Goal: Transaction & Acquisition: Purchase product/service

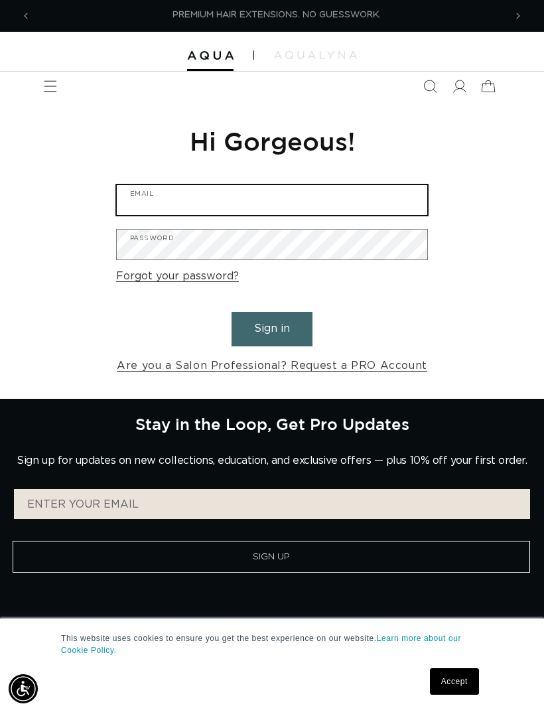
type input "cbomanhair@yahoo.com"
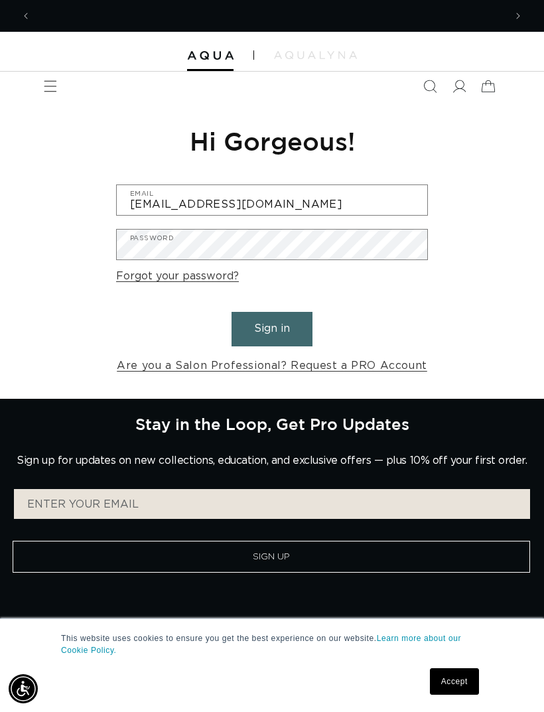
click at [272, 327] on button "Sign in" at bounding box center [271, 329] width 81 height 34
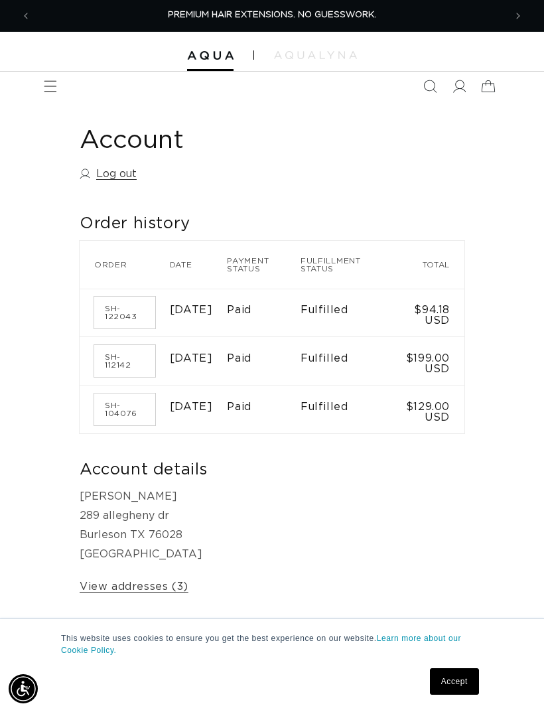
click at [57, 87] on icon "Menu" at bounding box center [50, 86] width 13 height 13
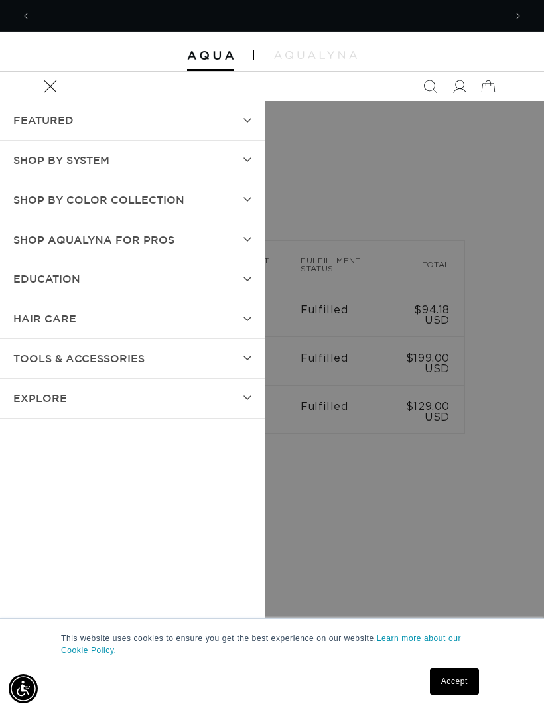
click at [247, 159] on icon at bounding box center [247, 159] width 8 height 5
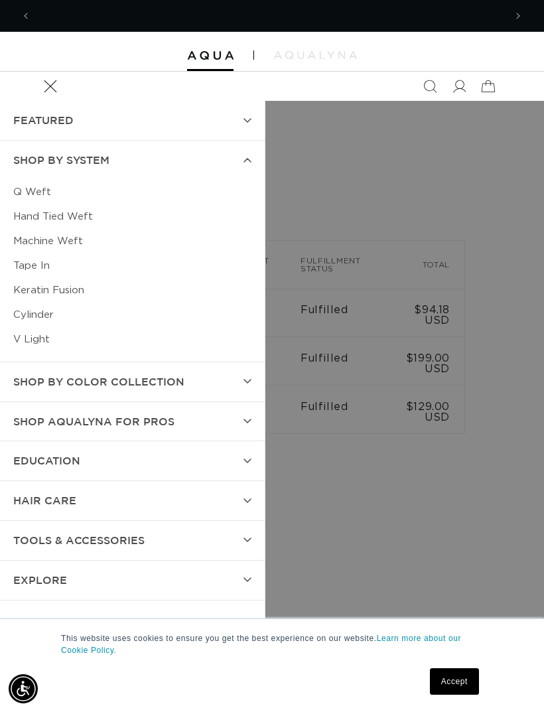
scroll to position [0, 474]
click at [34, 189] on link "Q Weft" at bounding box center [132, 192] width 238 height 25
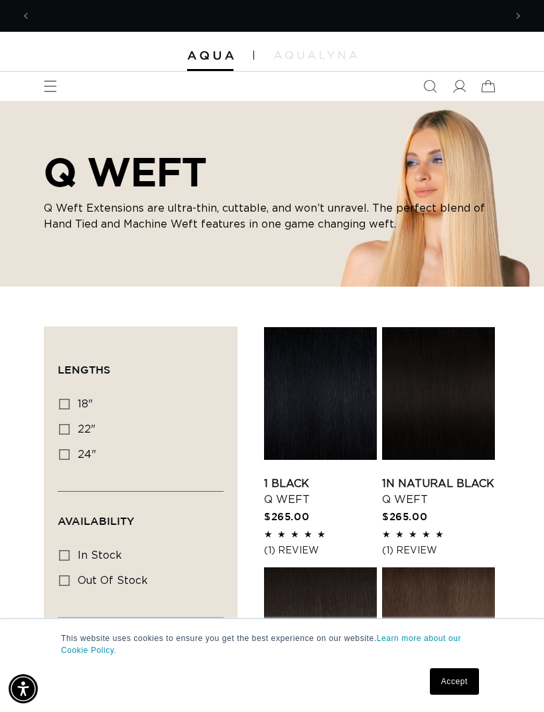
scroll to position [0, 474]
click at [66, 420] on label "22" 22" (5 products)" at bounding box center [136, 429] width 155 height 25
click at [66, 424] on input "22" 22" (5 products)" at bounding box center [64, 429] width 11 height 11
checkbox input "true"
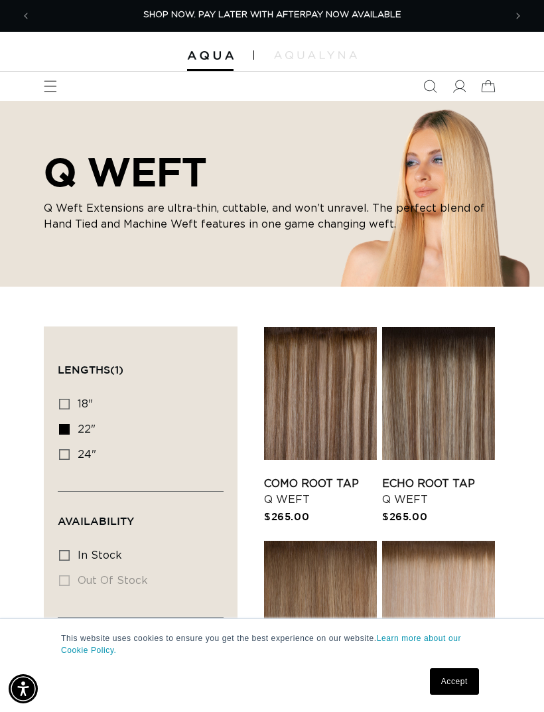
click at [56, 86] on icon "Menu" at bounding box center [50, 86] width 13 height 13
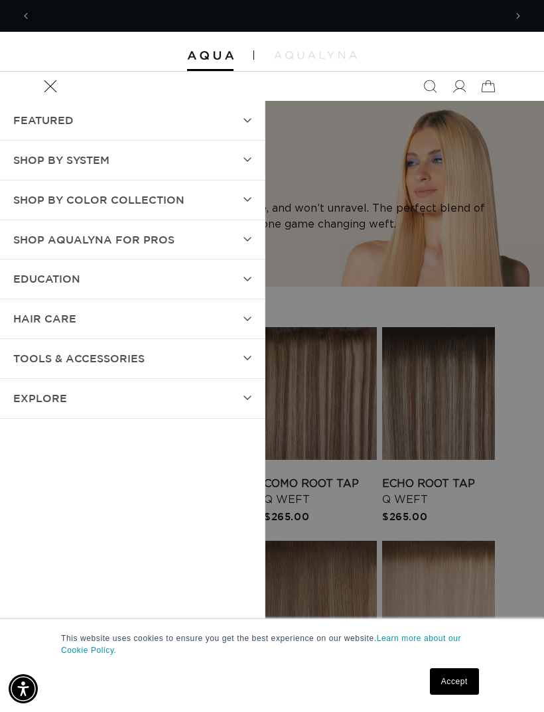
scroll to position [0, 947]
click at [250, 188] on summary "Shop by Color Collection" at bounding box center [132, 199] width 265 height 39
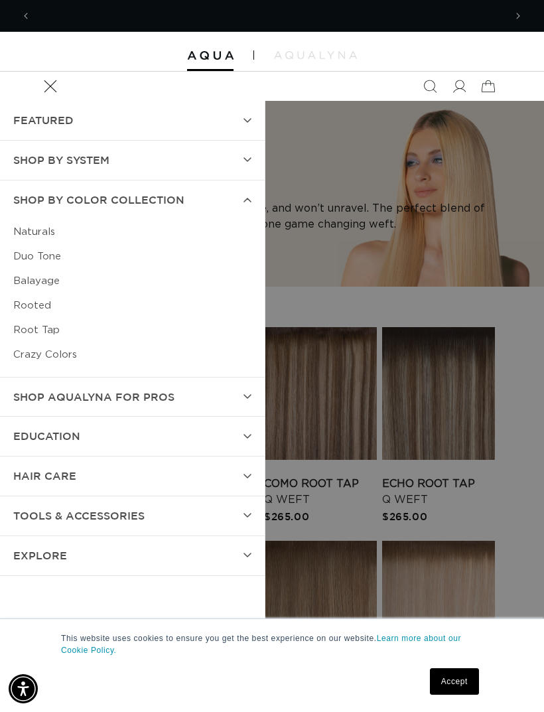
scroll to position [0, 474]
click at [34, 236] on link "Naturals" at bounding box center [132, 232] width 238 height 25
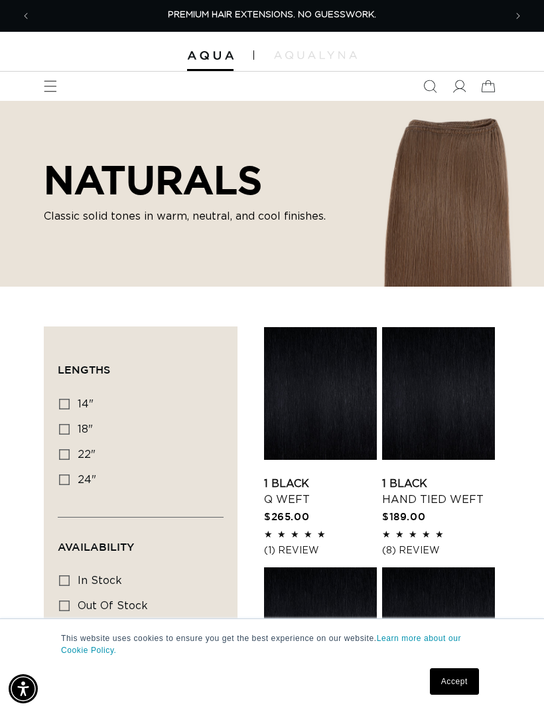
click at [426, 86] on icon "Search" at bounding box center [429, 86] width 13 height 13
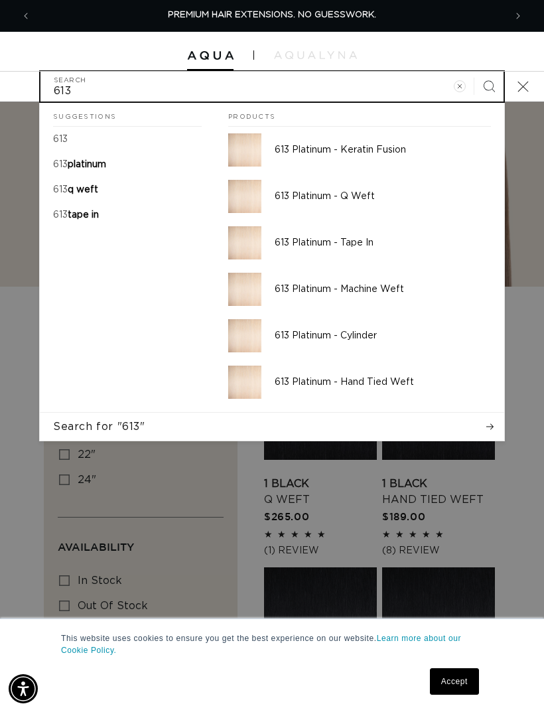
type input "613"
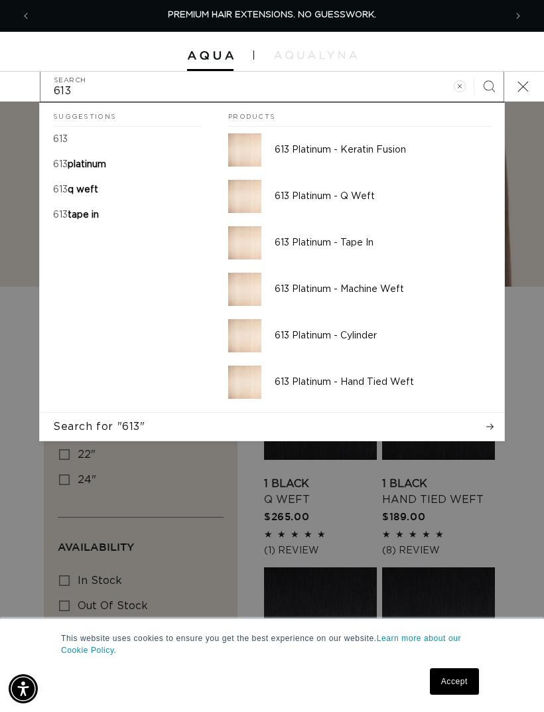
click at [307, 196] on p "613 Platinum - Q Weft" at bounding box center [383, 196] width 216 height 12
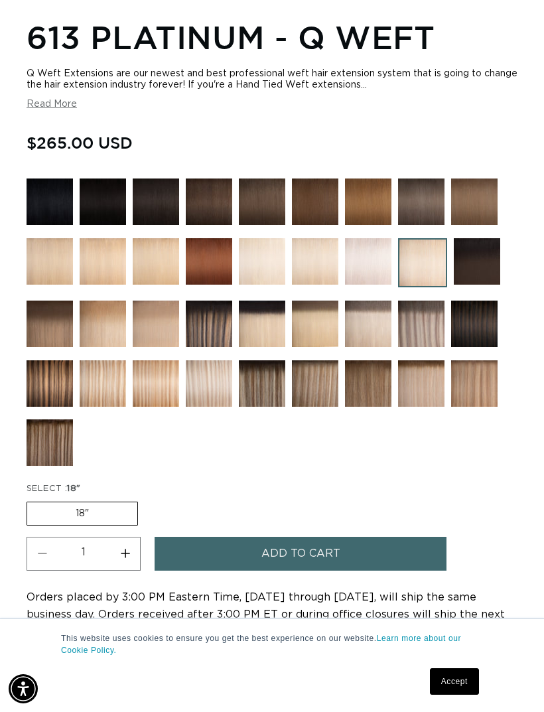
scroll to position [0, 947]
click at [76, 519] on label "18" Variant sold out or unavailable" at bounding box center [82, 513] width 111 height 24
click at [31, 499] on input "18" Variant sold out or unavailable" at bounding box center [30, 499] width 1 height 1
click at [76, 519] on label "18" Variant sold out or unavailable" at bounding box center [82, 513] width 111 height 24
click at [31, 499] on input "18" Variant sold out or unavailable" at bounding box center [30, 499] width 1 height 1
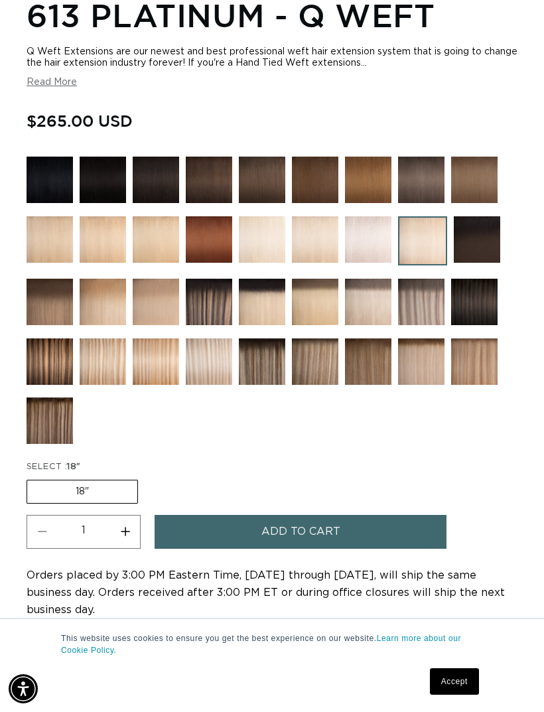
scroll to position [0, 474]
click at [367, 241] on img at bounding box center [368, 239] width 46 height 46
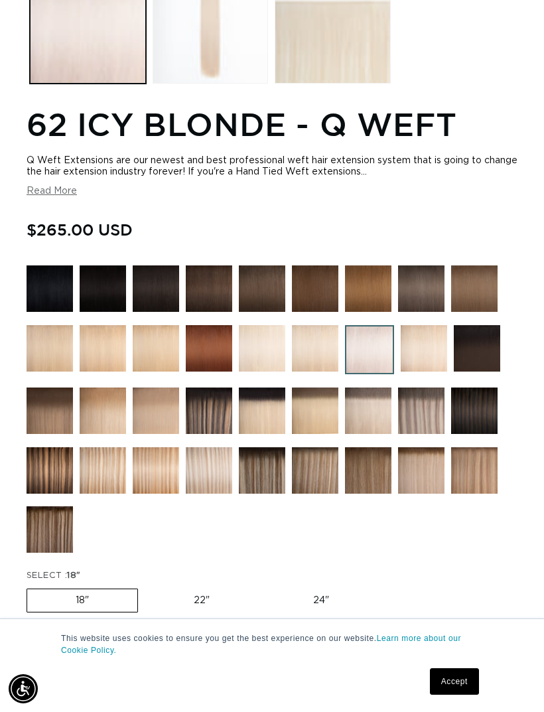
click at [196, 601] on label "22" Variant sold out or unavailable" at bounding box center [201, 600] width 113 height 23
click at [145, 586] on input "22" Variant sold out or unavailable" at bounding box center [145, 586] width 1 height 1
radio input "true"
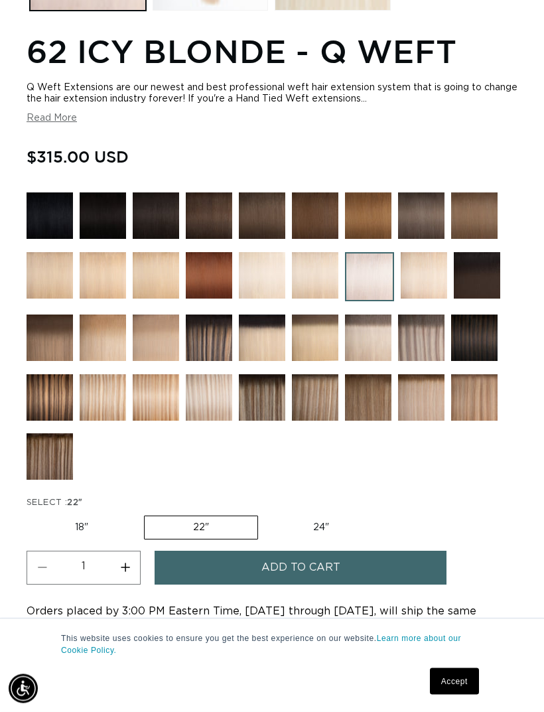
click at [326, 566] on span "Add to cart" at bounding box center [300, 568] width 79 height 34
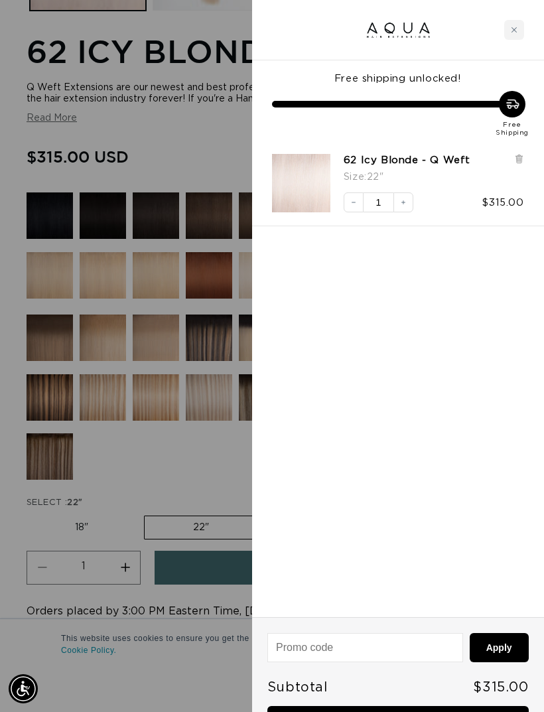
scroll to position [0, 947]
click at [407, 711] on link "Checkout • $315.00" at bounding box center [397, 723] width 261 height 34
